Goal: Check status

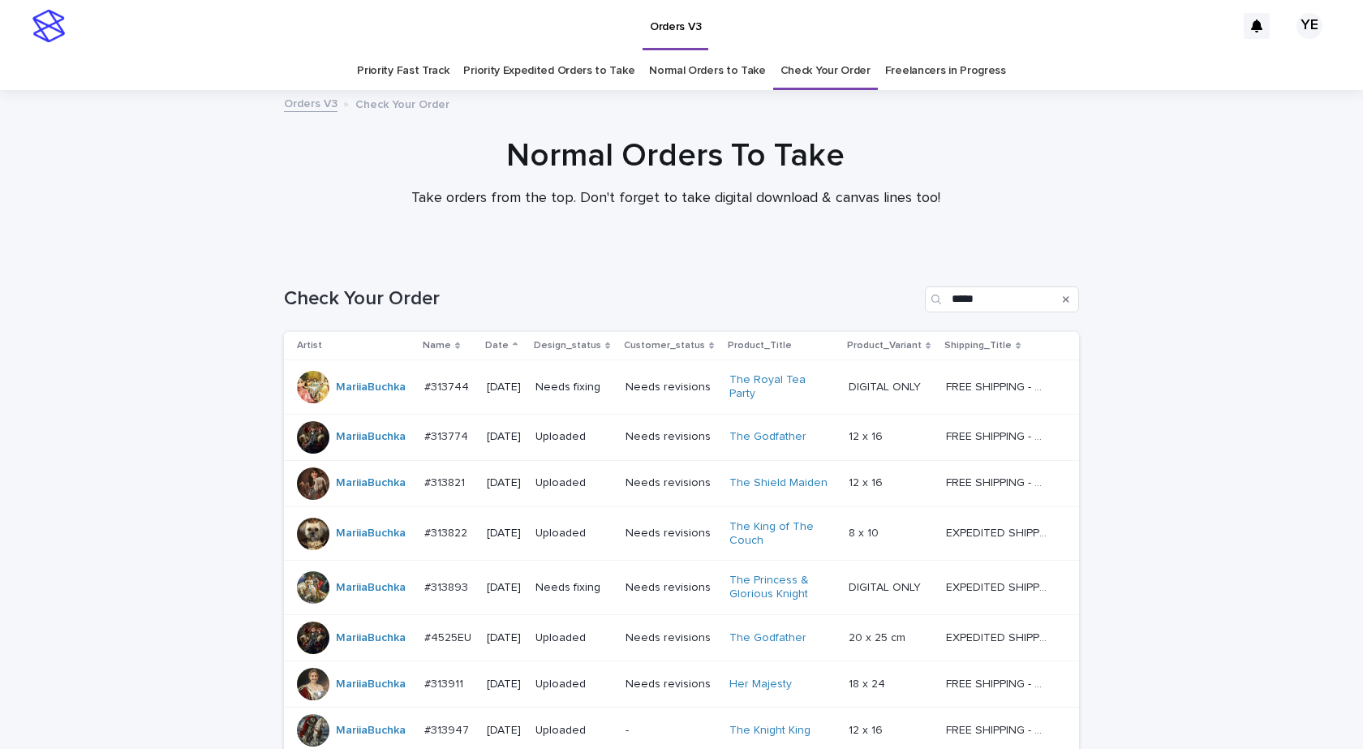
scroll to position [227, 0]
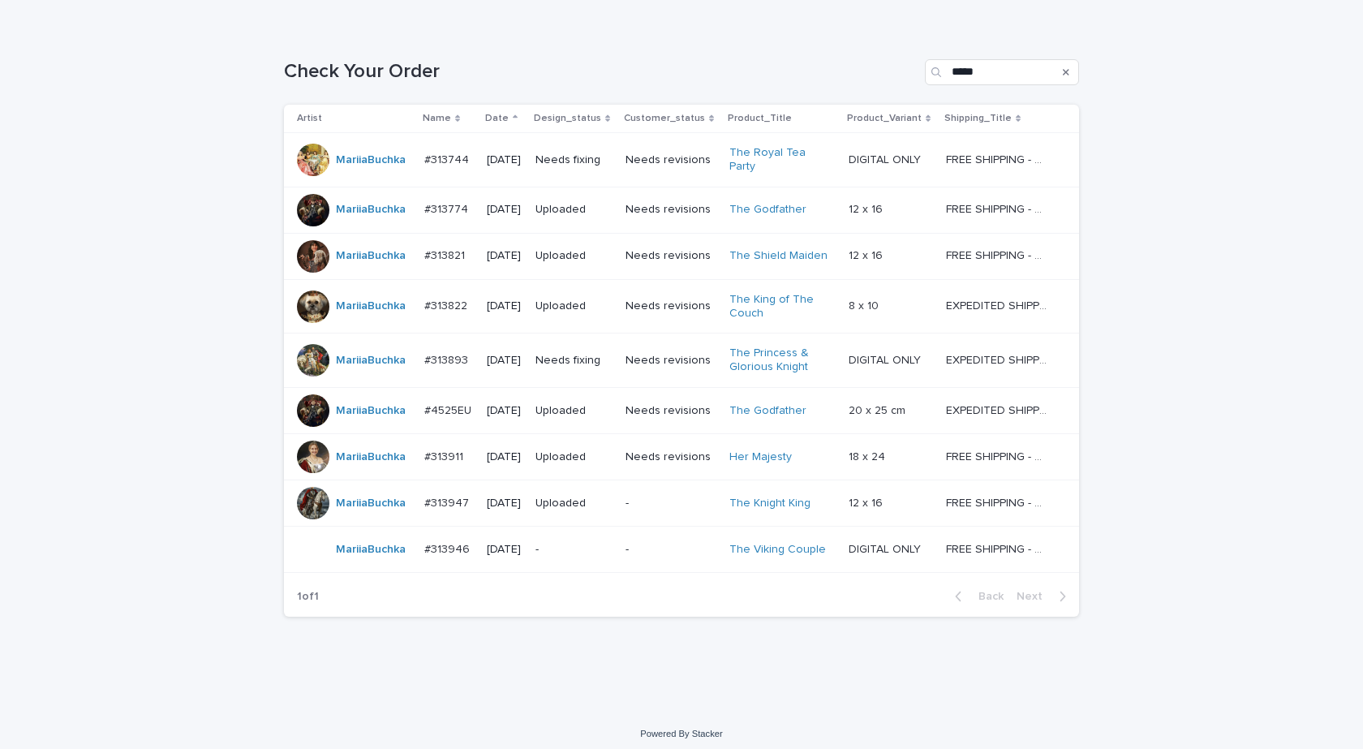
click at [368, 512] on td "MariiaBuchka" at bounding box center [351, 502] width 134 height 46
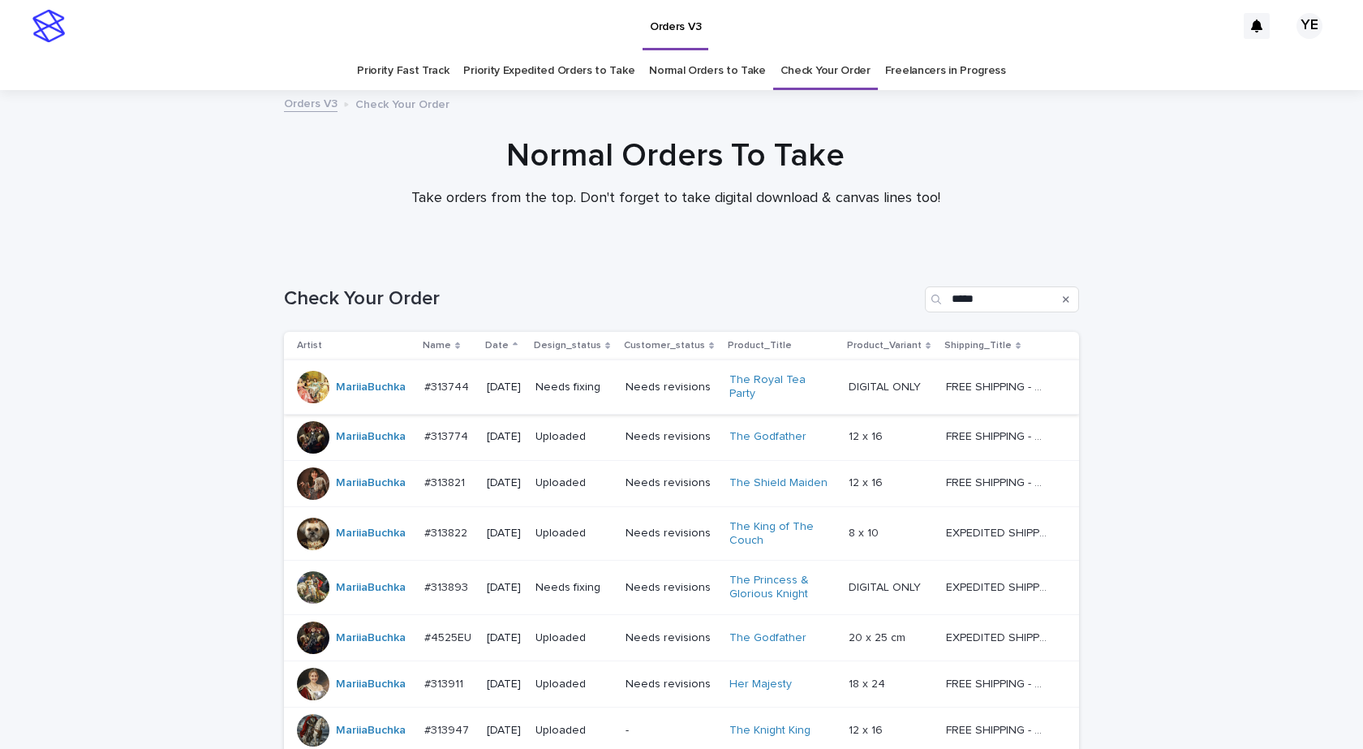
scroll to position [52, 0]
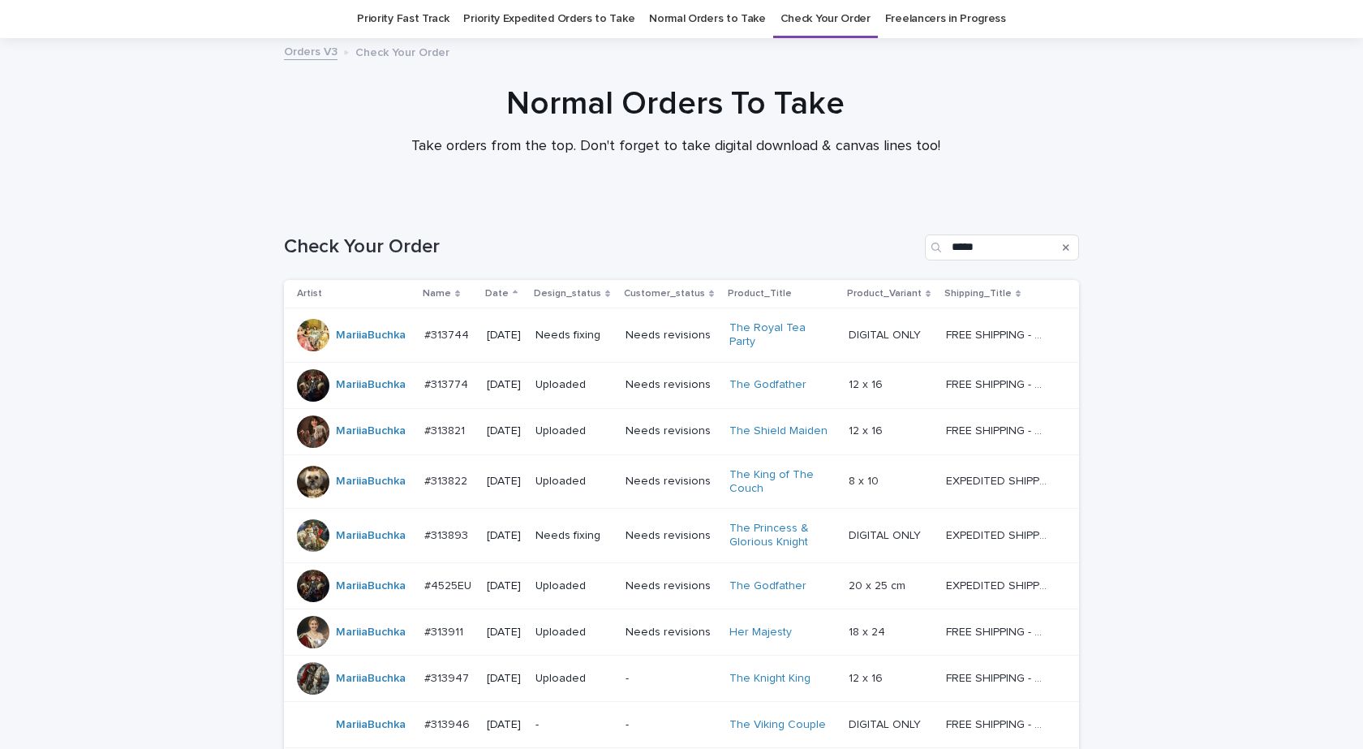
drag, startPoint x: 1314, startPoint y: 157, endPoint x: 1304, endPoint y: 149, distance: 13.3
click at [1314, 157] on div "Normal Orders To Take Take orders from the top. Don't forget to take digital do…" at bounding box center [675, 127] width 1351 height 86
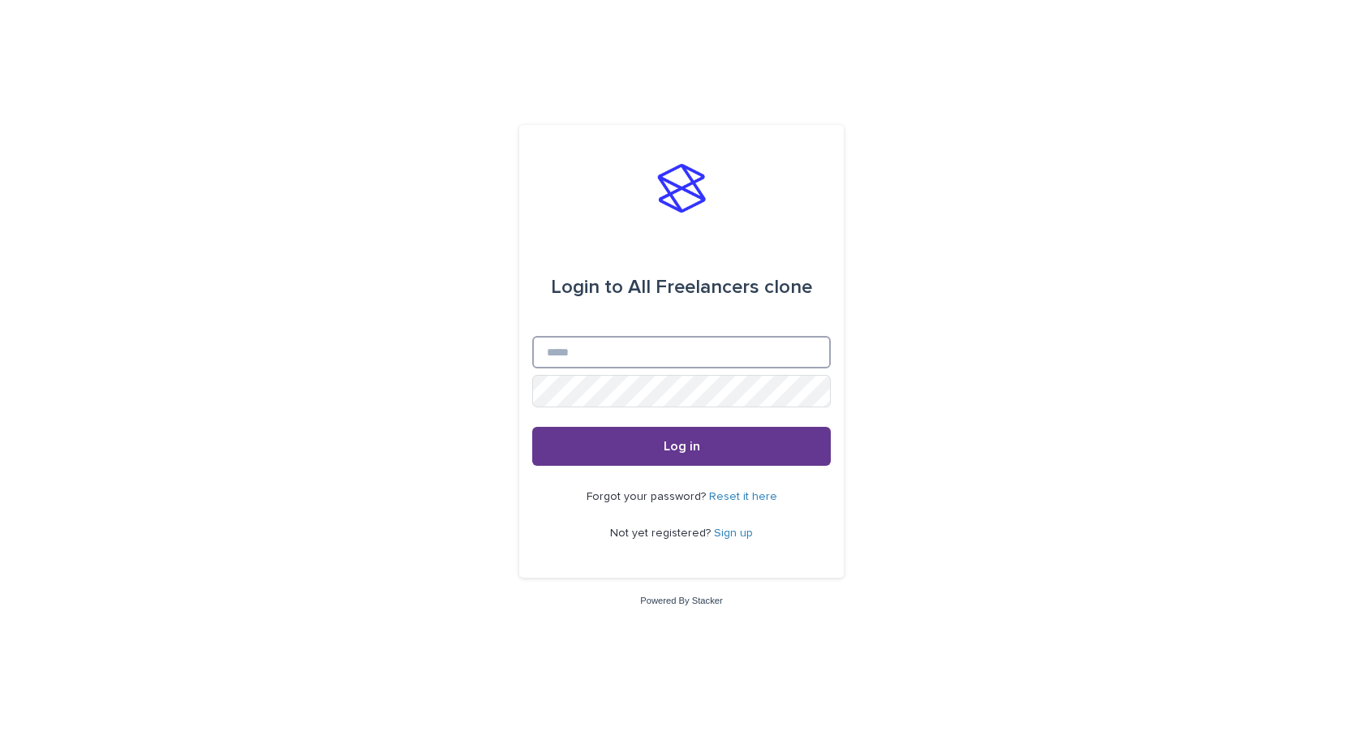
type input "**********"
click at [664, 443] on span "Log in" at bounding box center [682, 446] width 37 height 13
